Goal: Task Accomplishment & Management: Complete application form

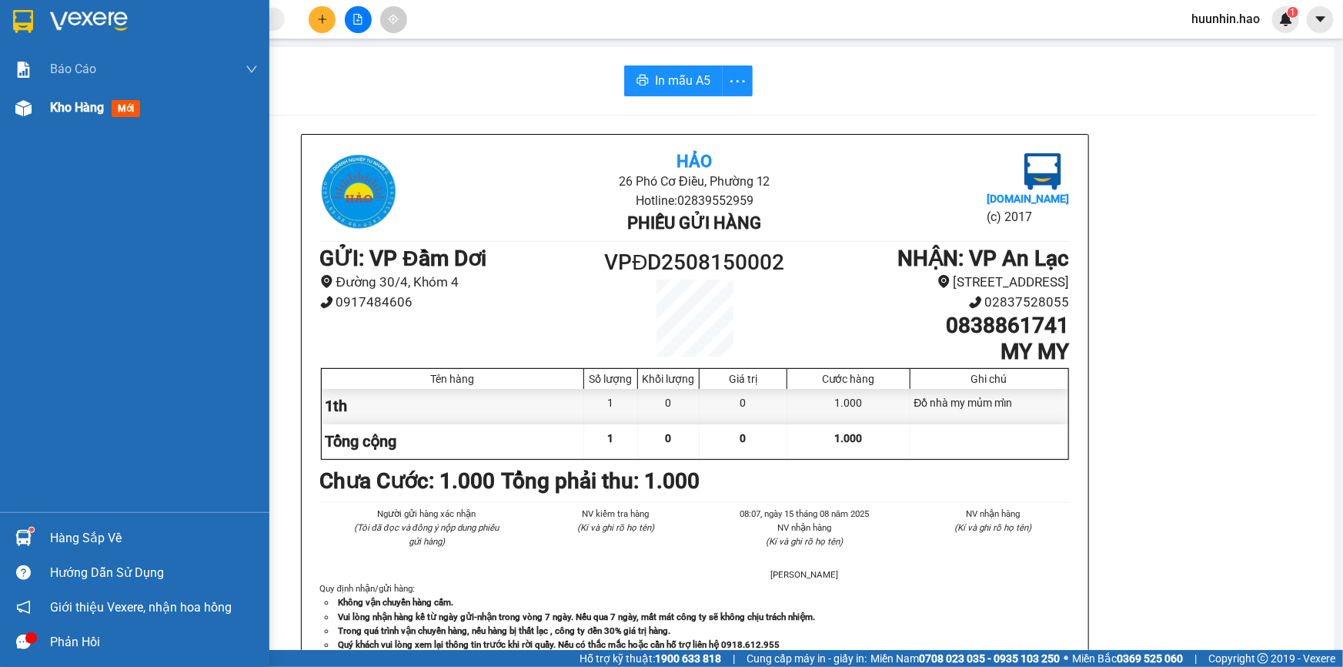
click at [67, 112] on span "Kho hàng" at bounding box center [77, 107] width 54 height 15
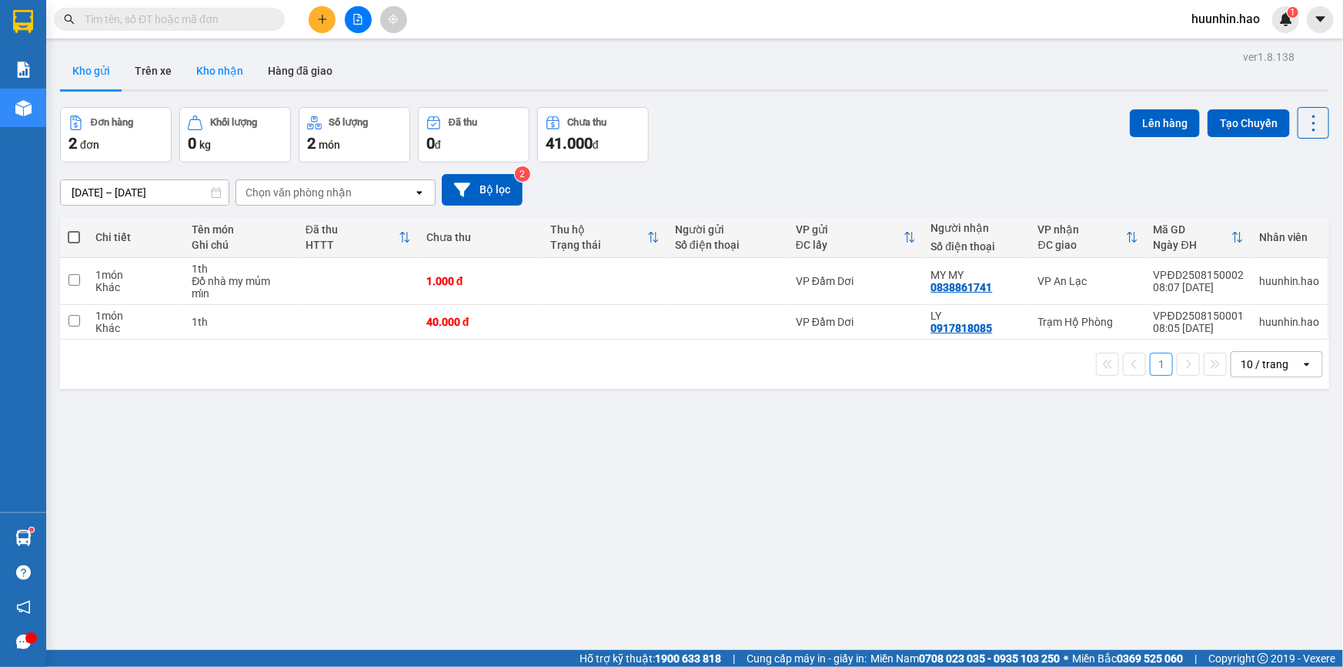
click at [203, 69] on button "Kho nhận" at bounding box center [220, 70] width 72 height 37
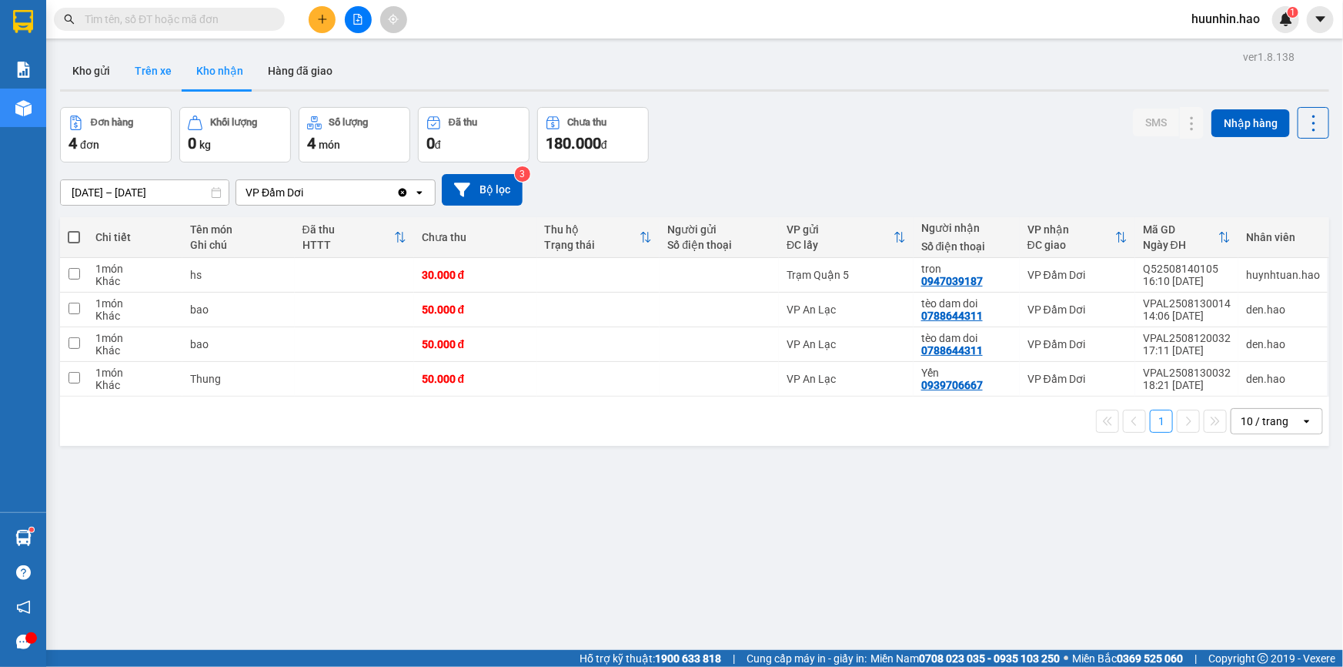
click at [173, 73] on button "Trên xe" at bounding box center [153, 70] width 62 height 37
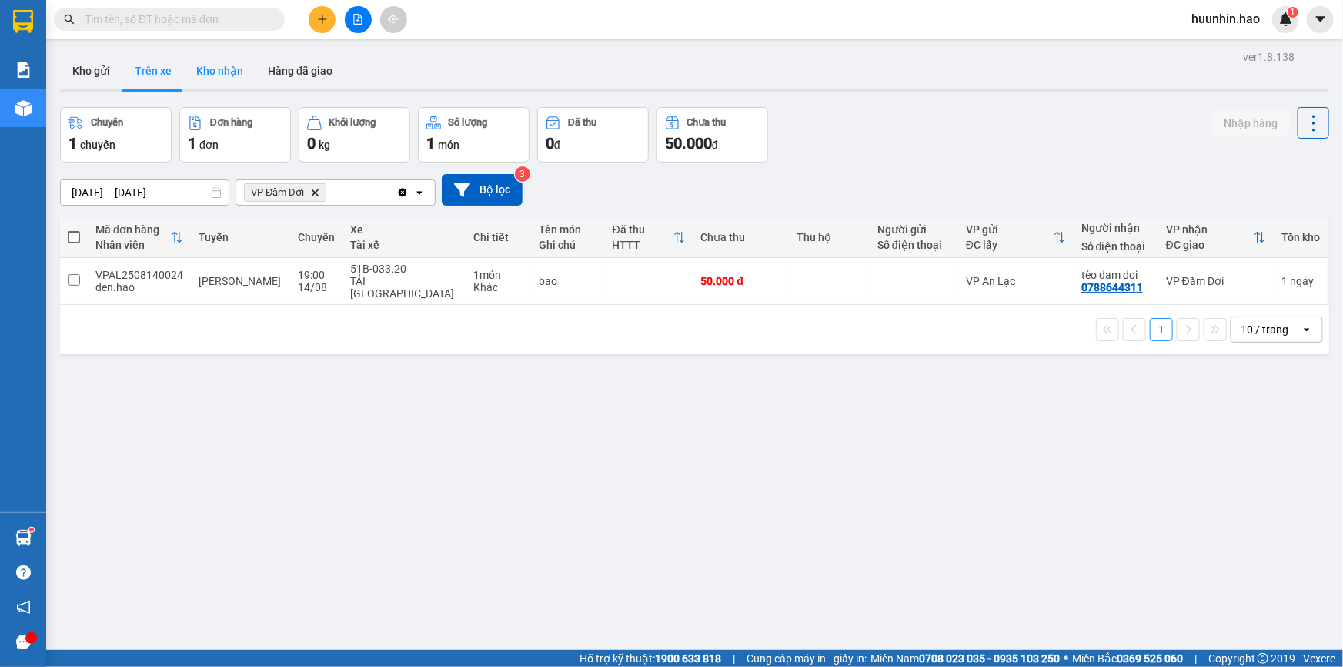
click at [241, 82] on button "Kho nhận" at bounding box center [220, 70] width 72 height 37
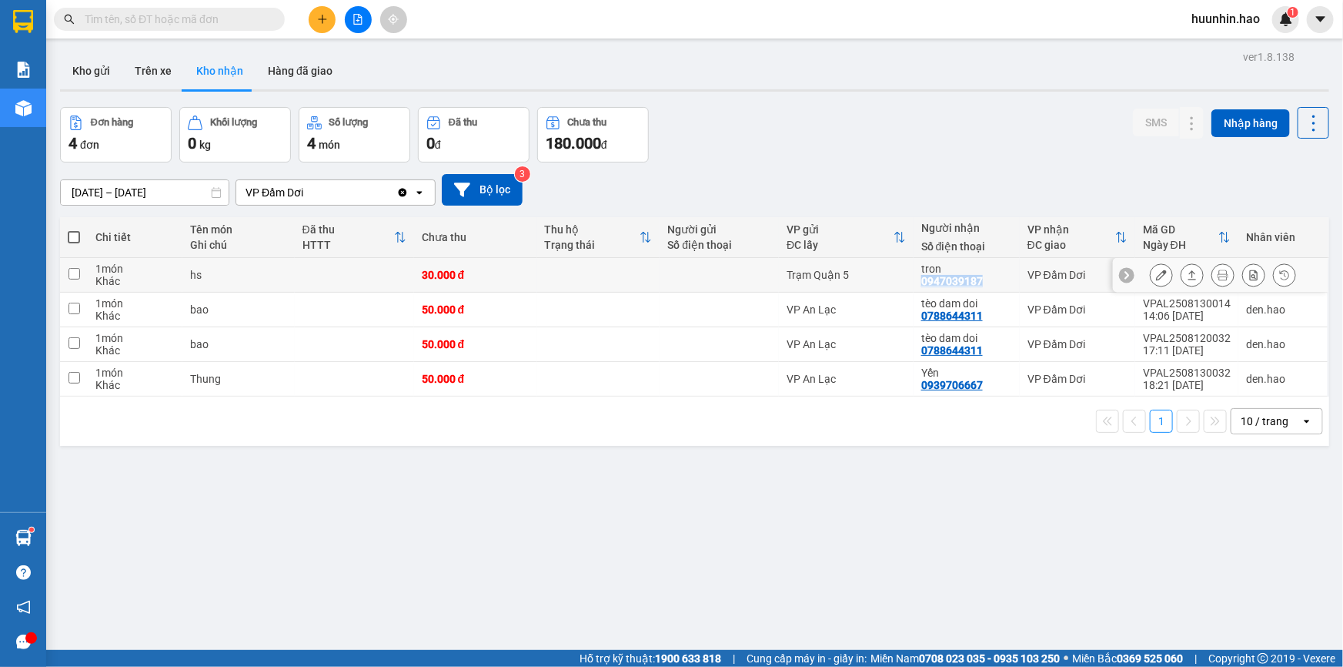
drag, startPoint x: 916, startPoint y: 289, endPoint x: 987, endPoint y: 293, distance: 71.0
click at [987, 292] on td "tron 0947039187" at bounding box center [967, 275] width 106 height 35
checkbox input "true"
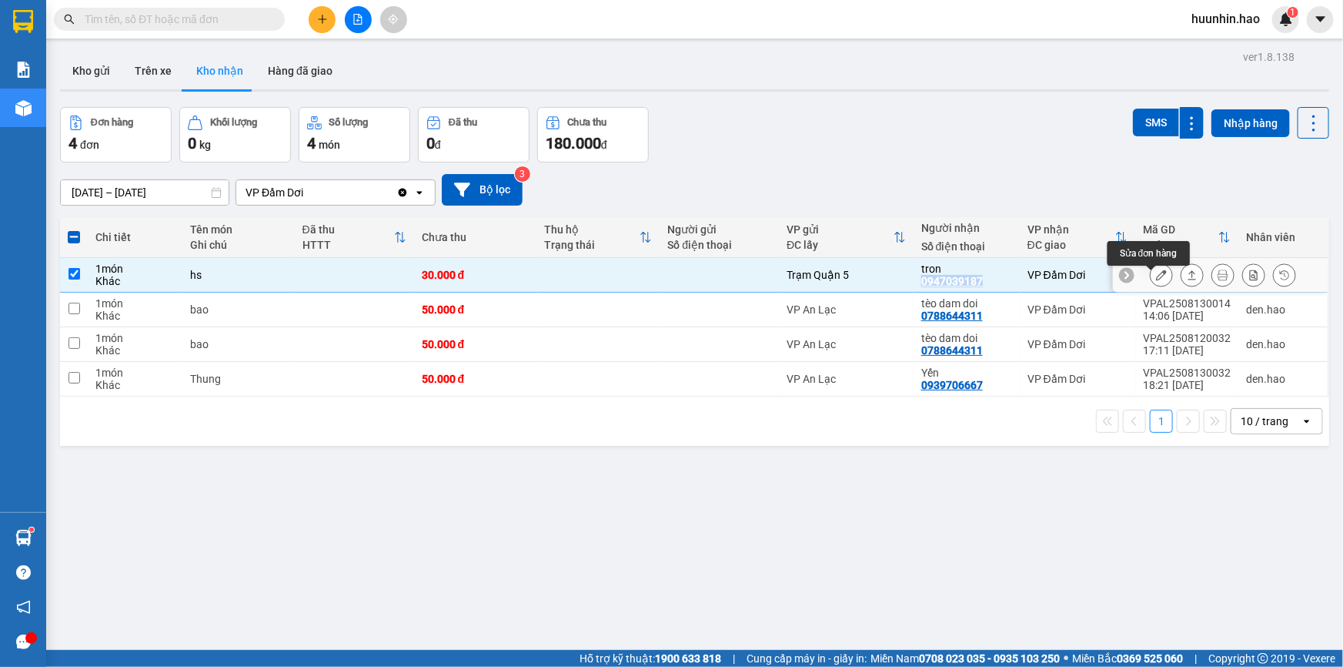
click at [1156, 280] on icon at bounding box center [1161, 274] width 11 height 11
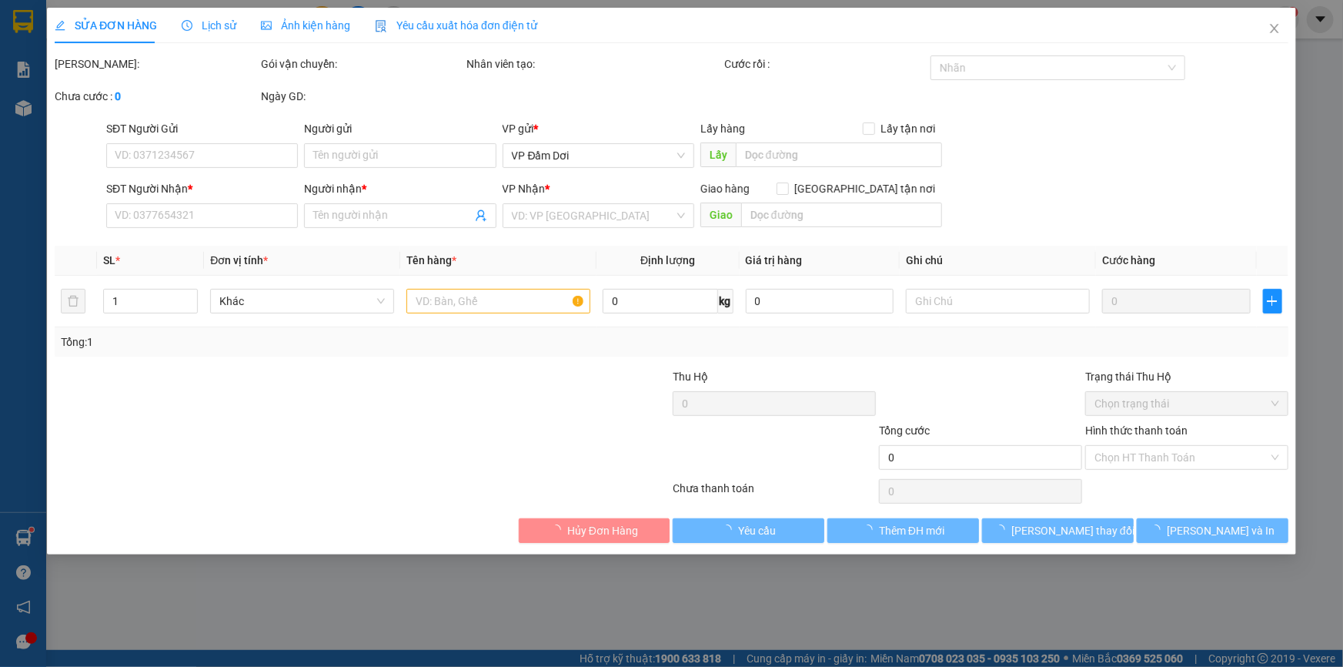
type input "0947039187"
type input "tron"
type input "30.000"
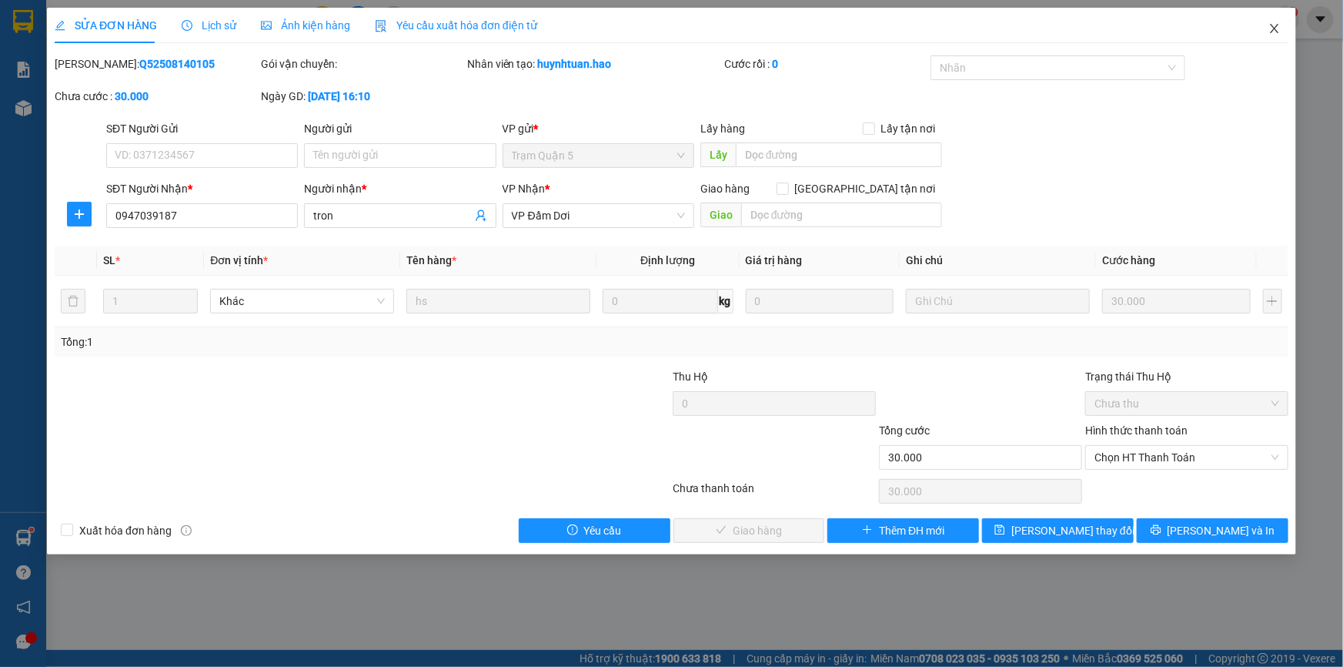
click at [1278, 28] on icon "close" at bounding box center [1274, 28] width 12 height 12
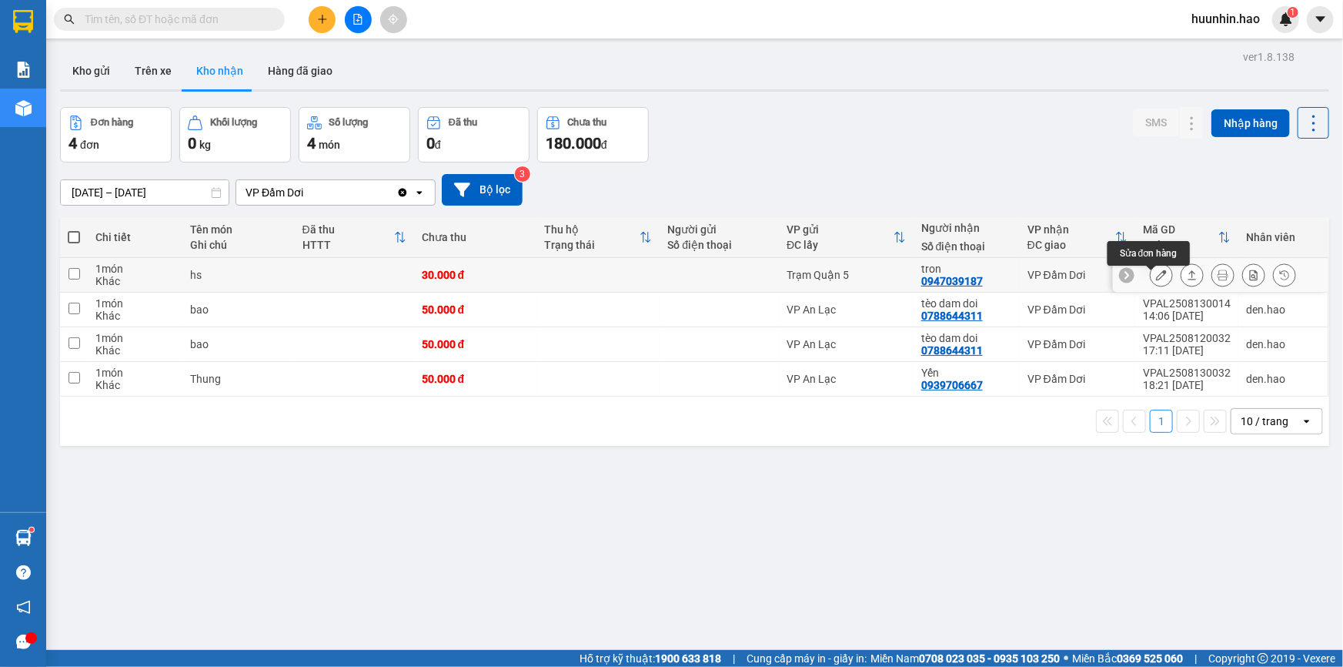
click at [1156, 279] on icon at bounding box center [1161, 274] width 11 height 11
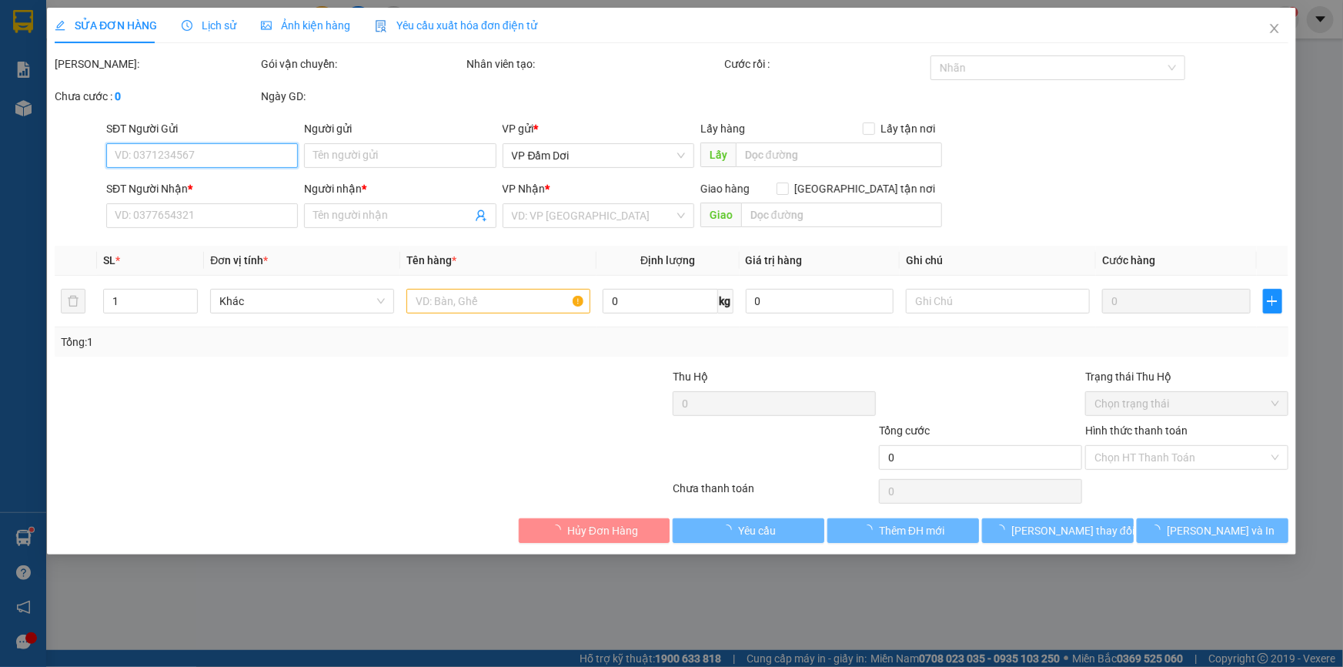
type input "0947039187"
type input "tron"
type input "30.000"
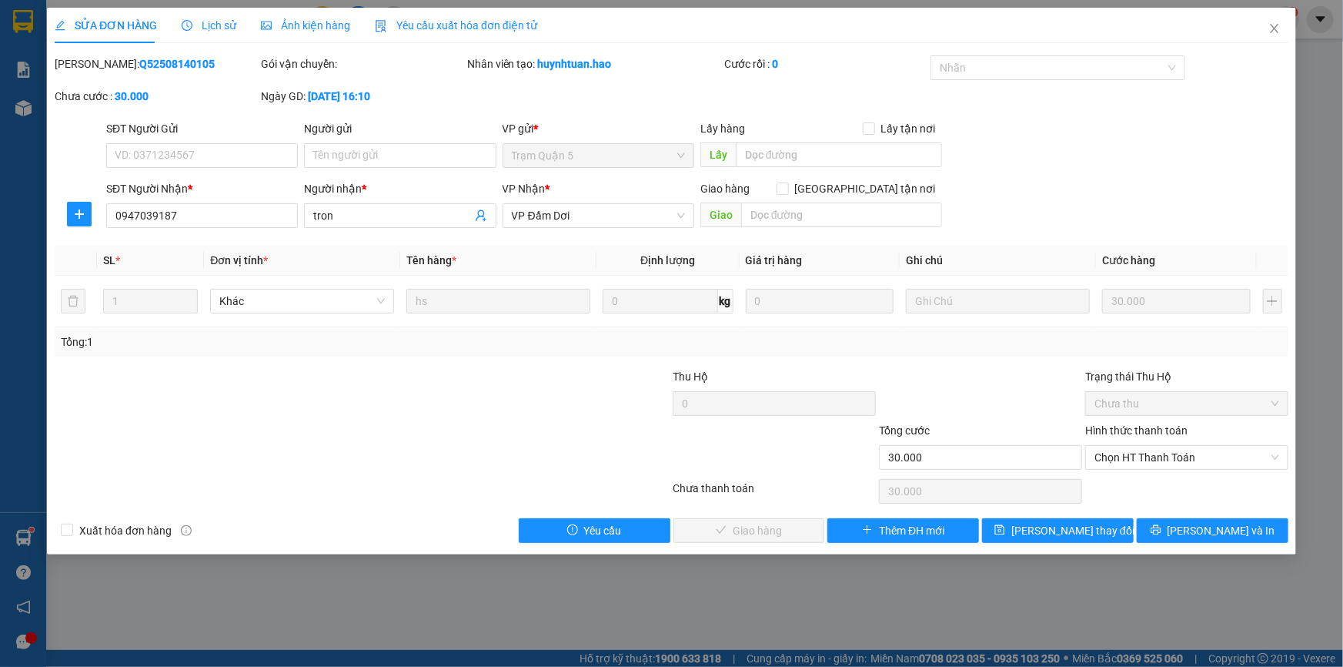
click at [141, 66] on b "Q52508140105" at bounding box center [176, 64] width 75 height 12
copy b "Q52508140105"
click at [1275, 25] on icon "close" at bounding box center [1274, 28] width 12 height 12
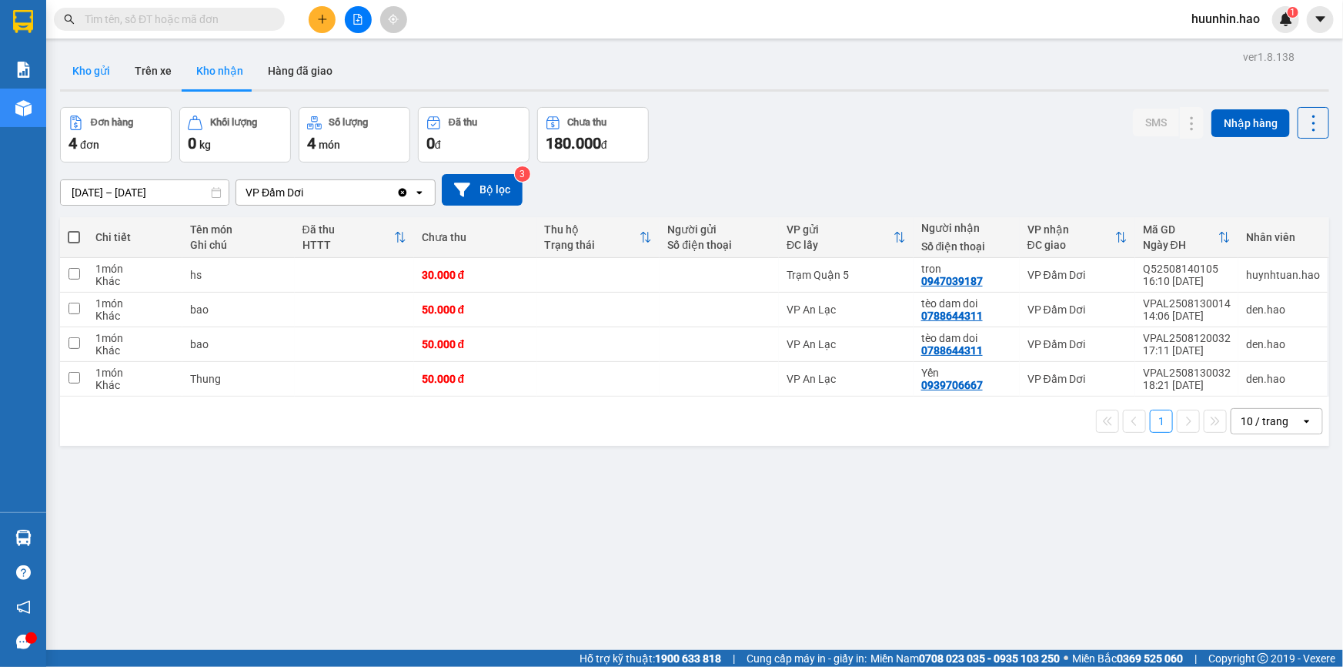
click at [101, 71] on button "Kho gửi" at bounding box center [91, 70] width 62 height 37
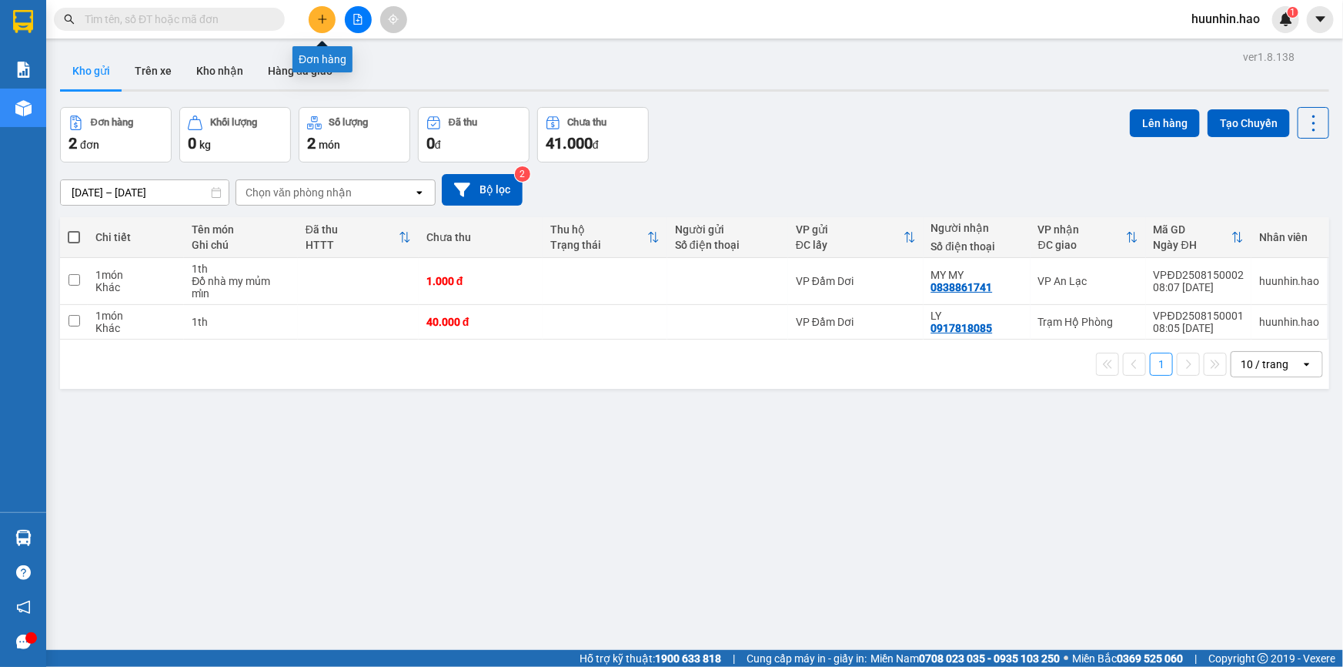
click at [326, 26] on button at bounding box center [322, 19] width 27 height 27
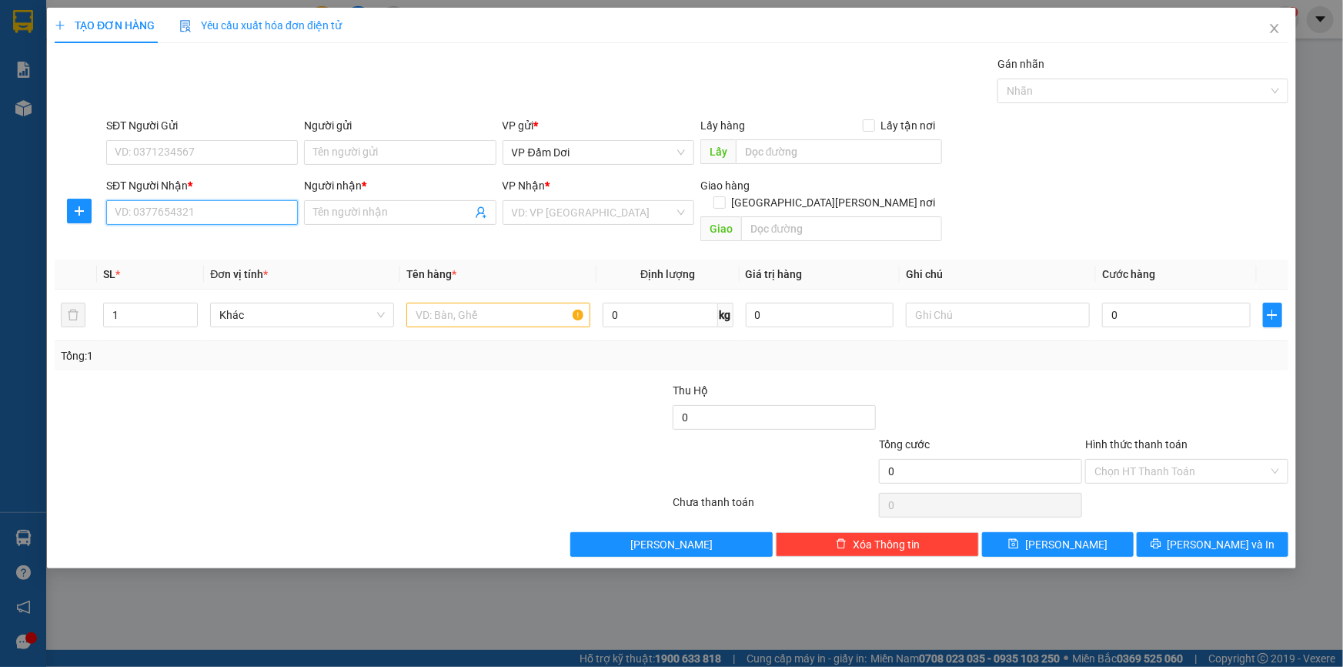
click at [204, 206] on input "SĐT Người Nhận *" at bounding box center [202, 212] width 192 height 25
type input "0913531871"
drag, startPoint x: 244, startPoint y: 253, endPoint x: 378, endPoint y: 232, distance: 135.5
click at [246, 253] on div "0913531871 - anh" at bounding box center [202, 244] width 192 height 25
type input "anh"
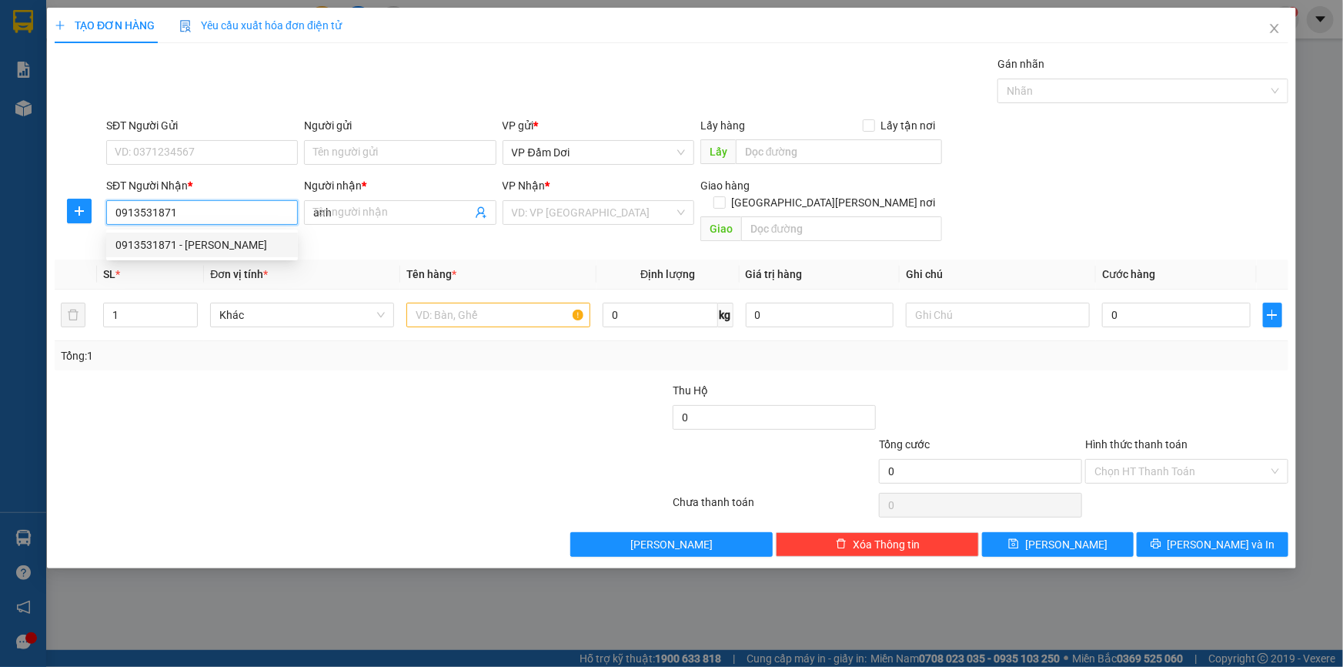
type input "50.000"
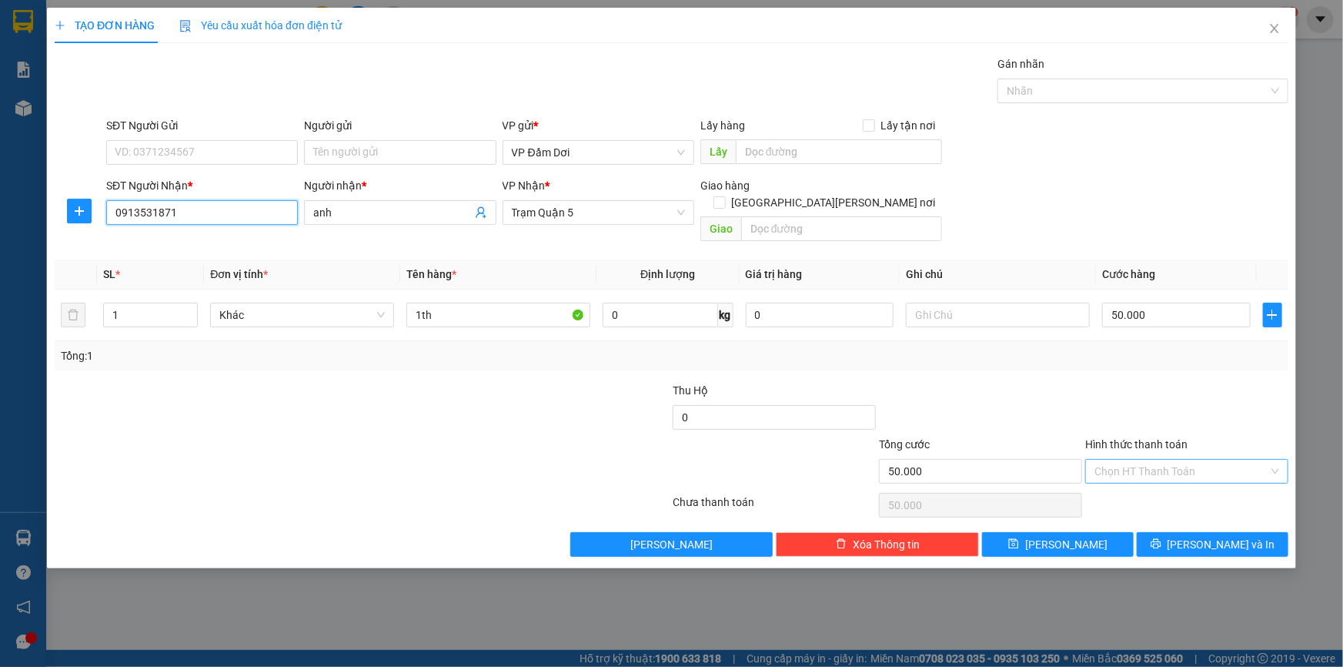
type input "0913531871"
click at [1171, 460] on input "Hình thức thanh toán" at bounding box center [1182, 471] width 174 height 23
click at [1165, 490] on div "Tại văn phòng" at bounding box center [1187, 485] width 185 height 17
type input "0"
click at [1198, 536] on button "[PERSON_NAME] và In" at bounding box center [1213, 544] width 152 height 25
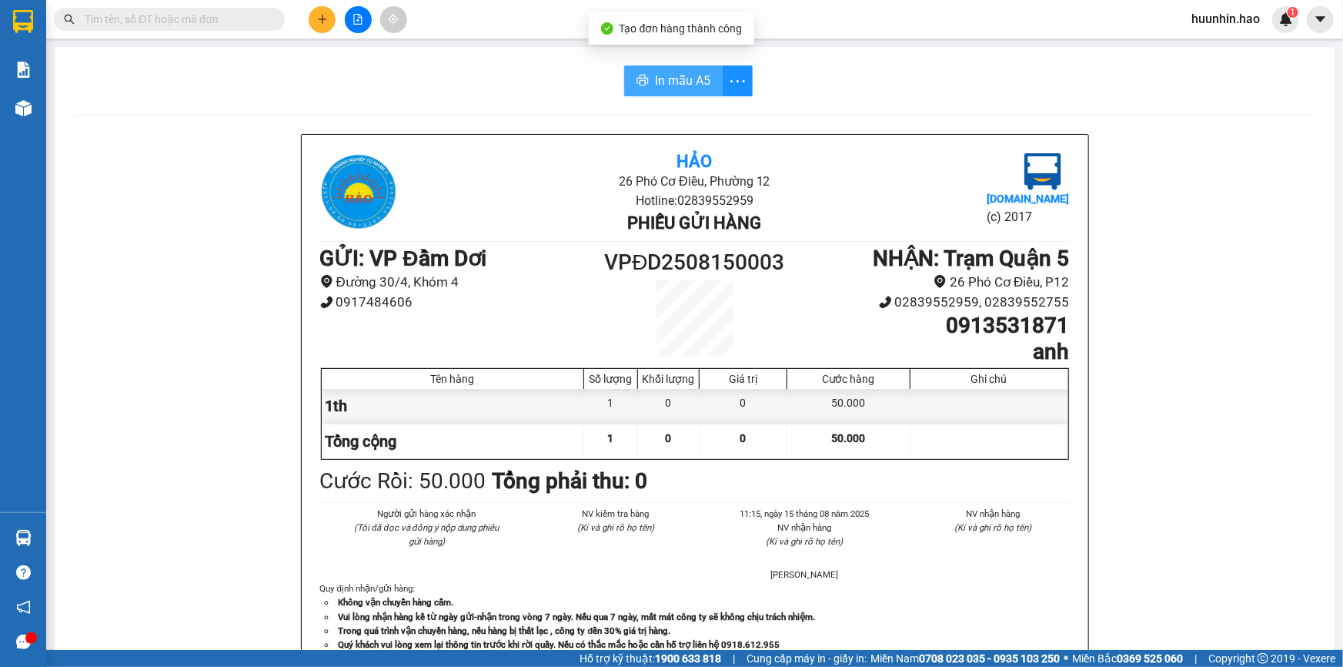
click at [699, 82] on span "In mẫu A5" at bounding box center [682, 80] width 55 height 19
click at [637, 68] on button "In mẫu A5" at bounding box center [673, 80] width 99 height 31
click at [678, 88] on span "In mẫu A5" at bounding box center [682, 80] width 55 height 19
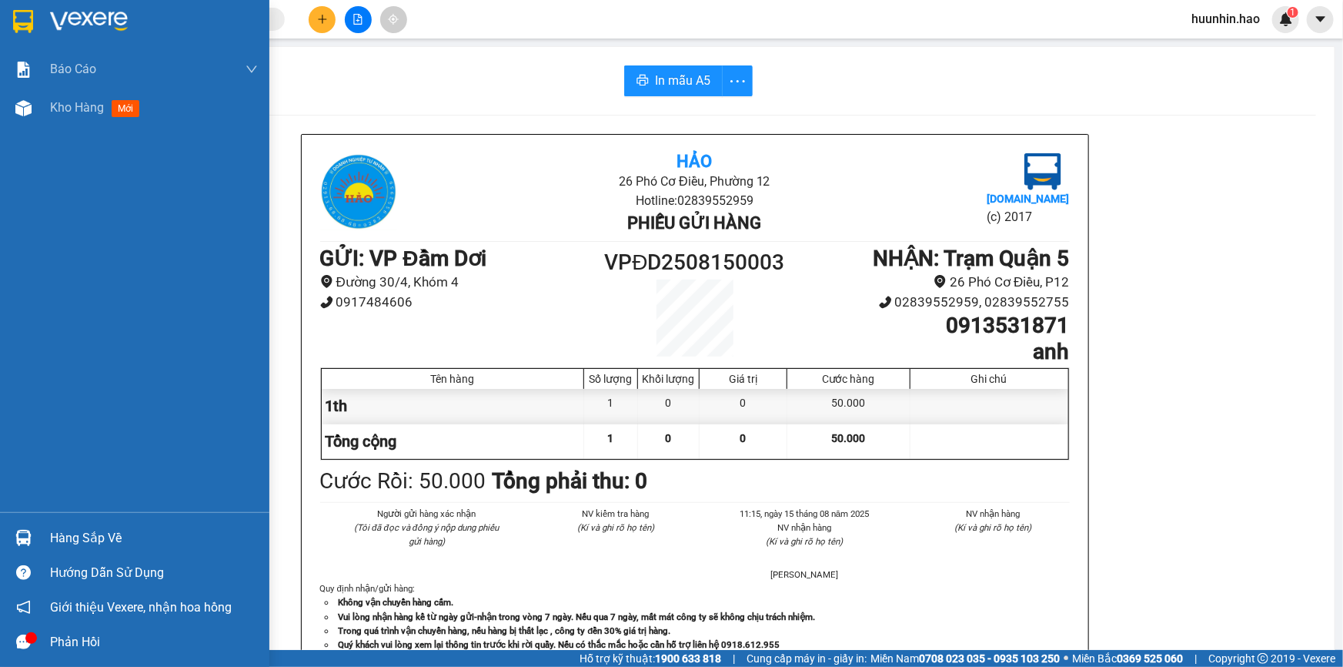
click at [37, 22] on div at bounding box center [134, 25] width 269 height 50
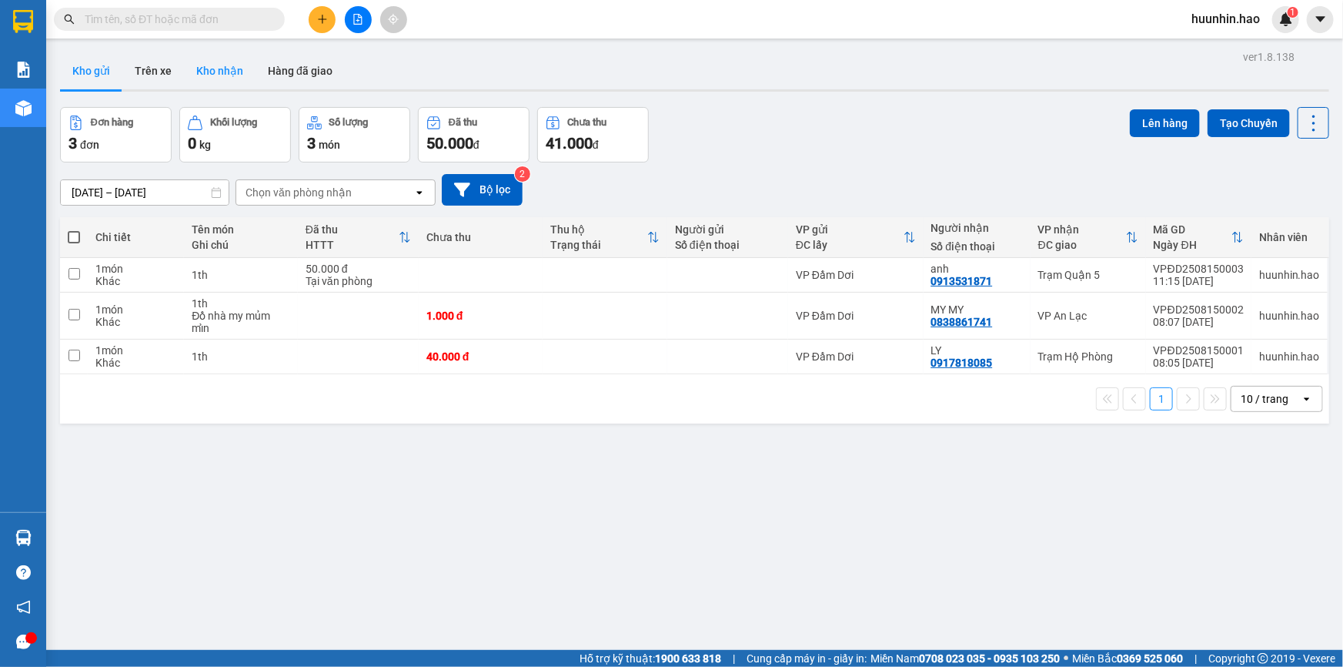
click at [212, 69] on button "Kho nhận" at bounding box center [220, 70] width 72 height 37
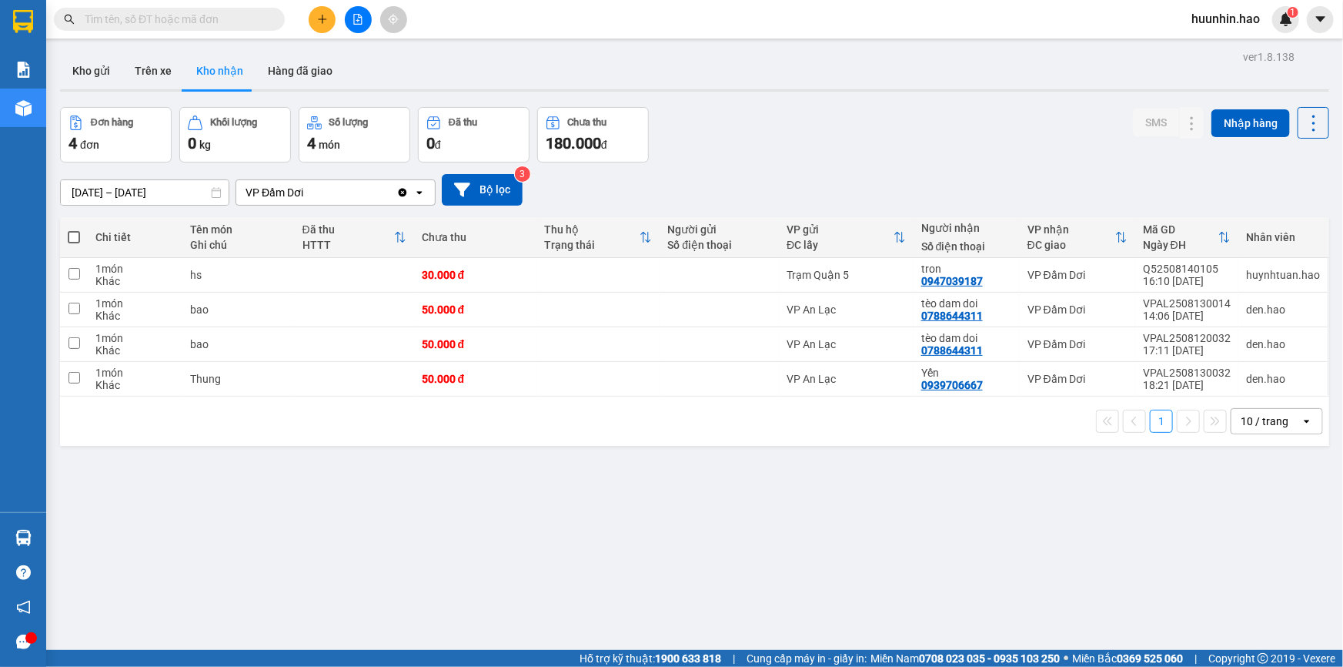
drag, startPoint x: 96, startPoint y: 70, endPoint x: 469, endPoint y: 124, distance: 376.4
click at [97, 70] on button "Kho gửi" at bounding box center [91, 70] width 62 height 37
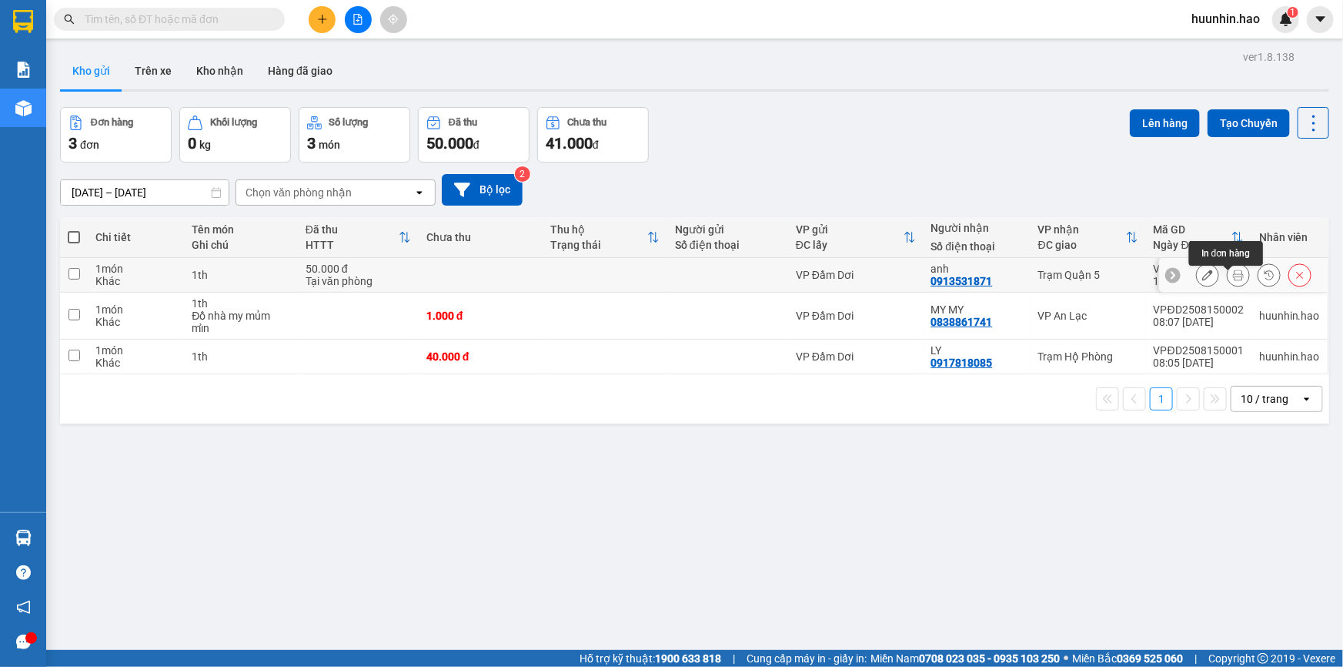
click at [1236, 283] on button at bounding box center [1239, 275] width 22 height 27
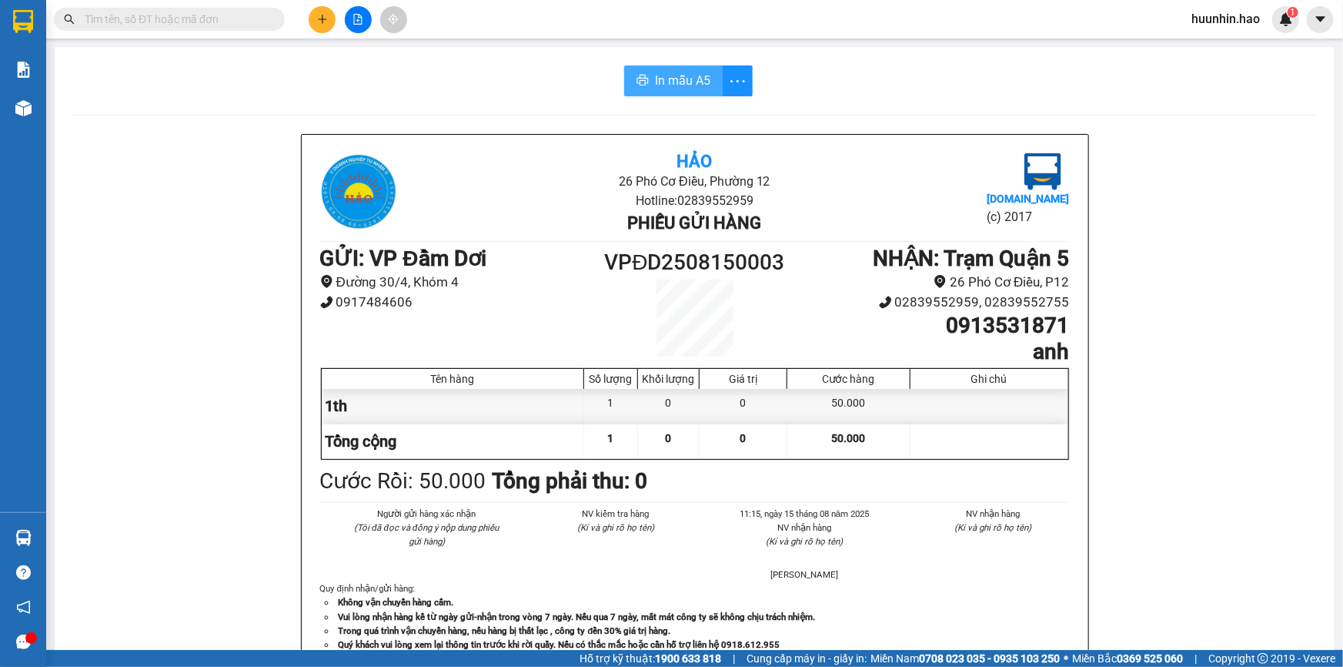
click at [657, 85] on span "In mẫu A5" at bounding box center [682, 80] width 55 height 19
